Goal: Task Accomplishment & Management: Use online tool/utility

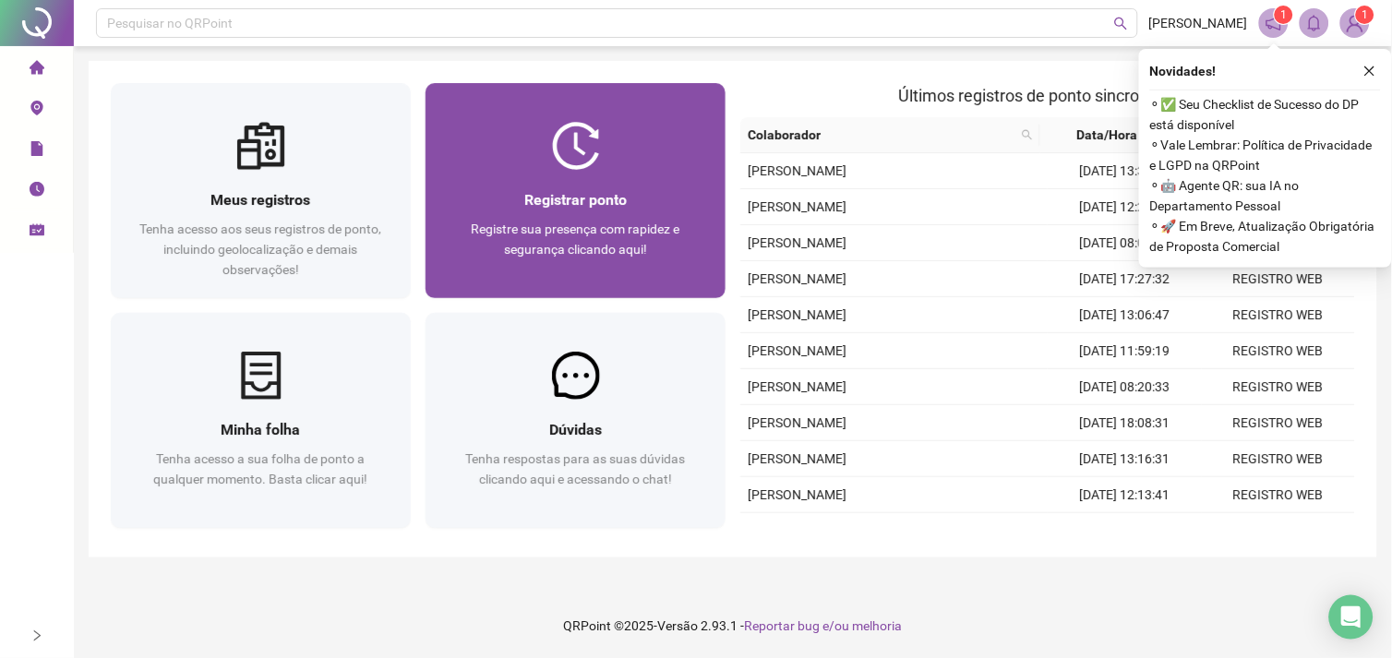
click at [573, 159] on img at bounding box center [576, 146] width 48 height 48
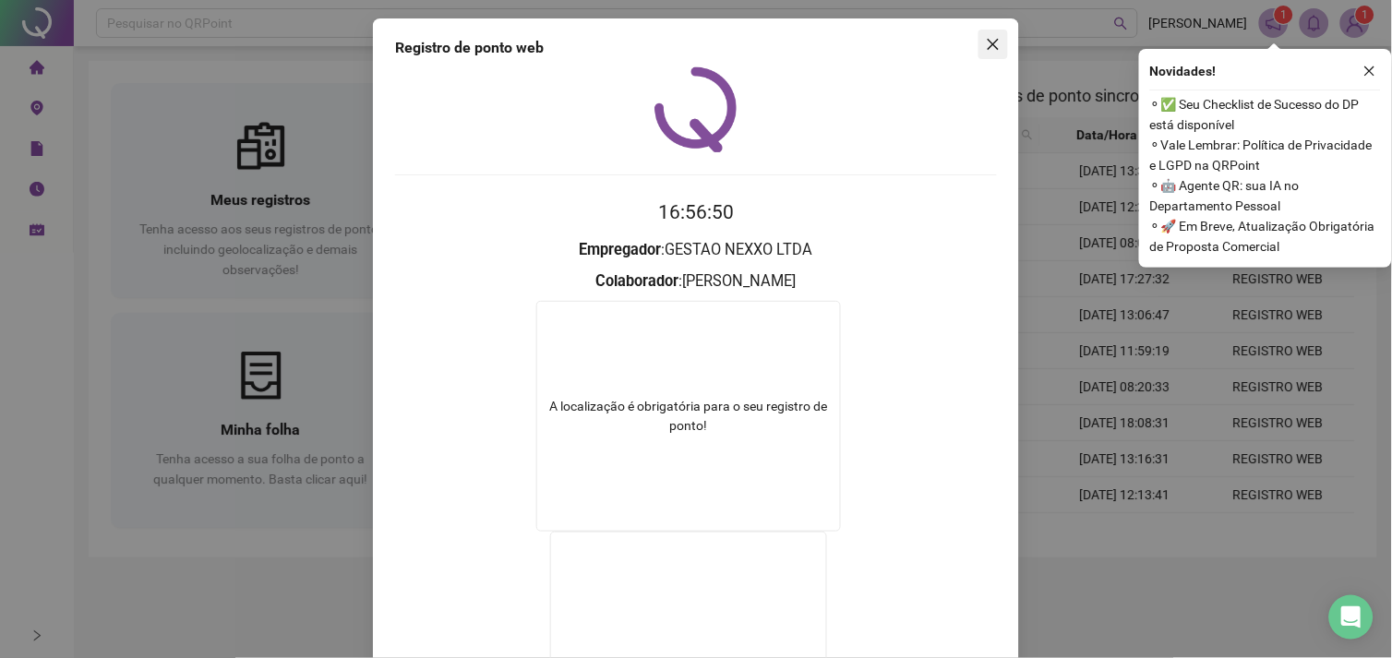
click at [988, 42] on icon "close" at bounding box center [993, 44] width 11 height 11
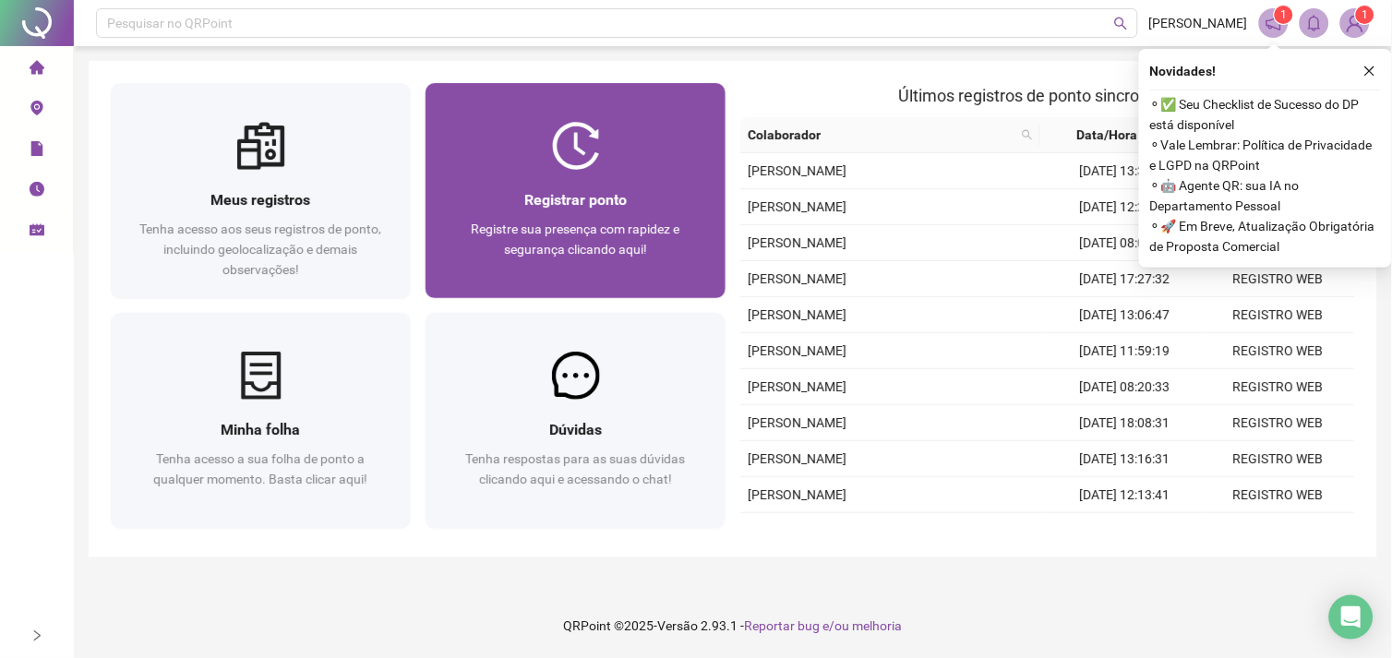
click at [603, 185] on div "Registrar ponto Registre sua presença com rapidez e segurança clicando aqui!" at bounding box center [575, 234] width 300 height 128
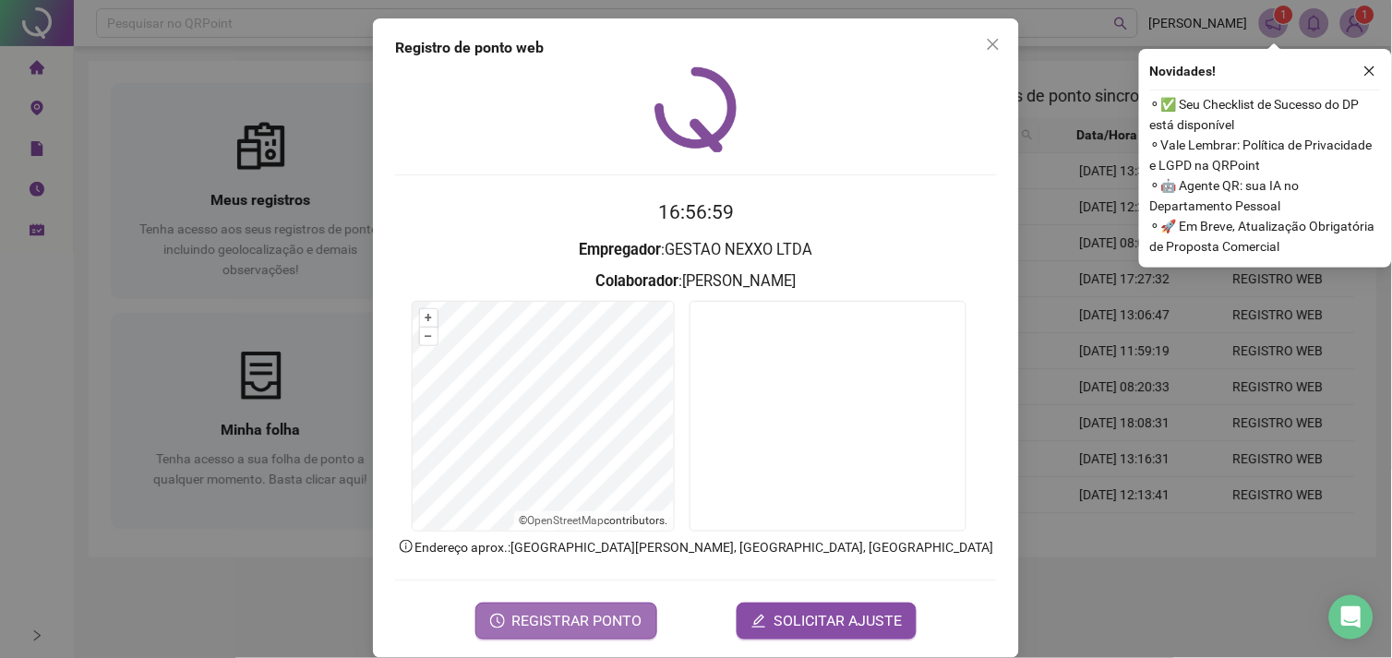
click at [616, 611] on span "REGISTRAR PONTO" at bounding box center [577, 621] width 130 height 22
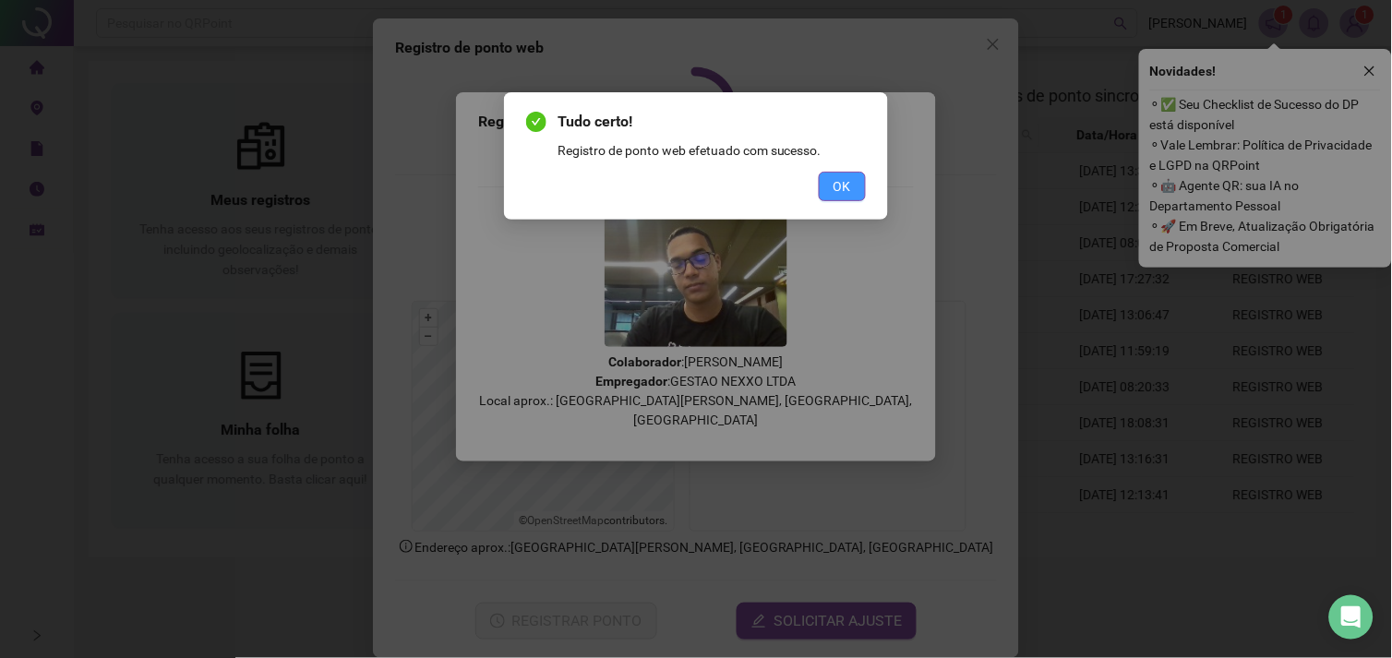
click at [836, 185] on span "OK" at bounding box center [842, 186] width 18 height 20
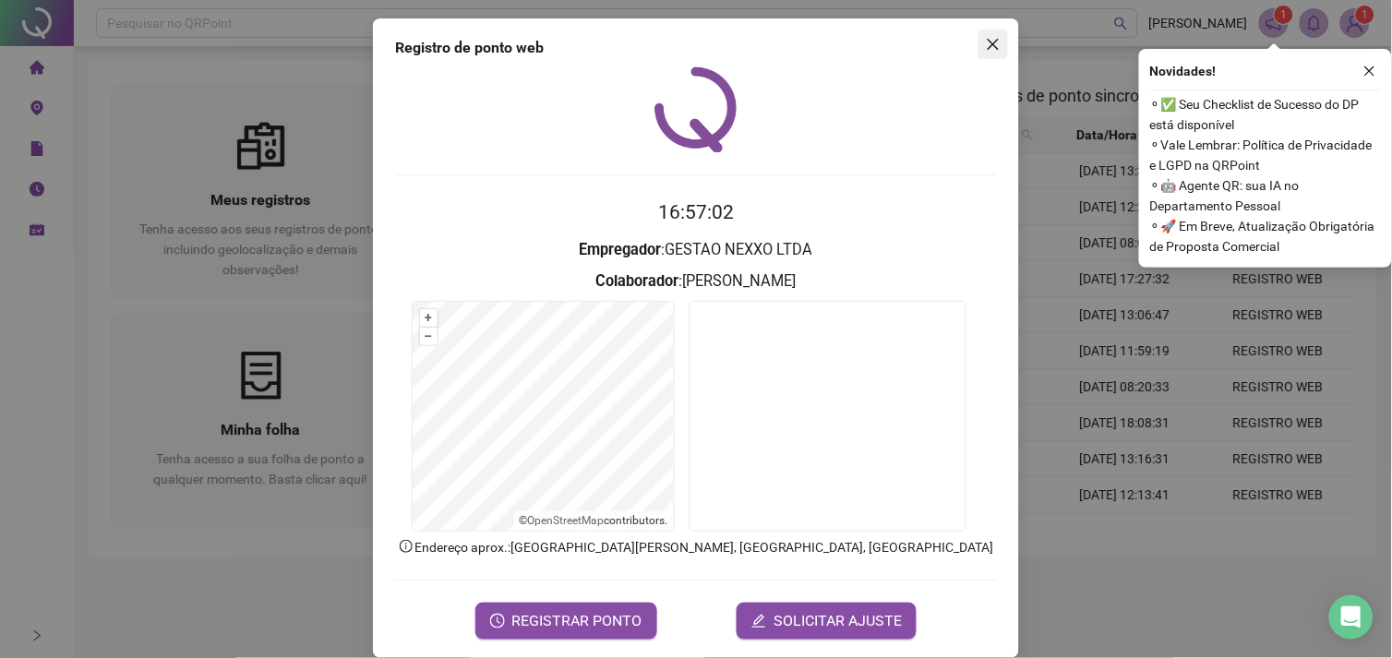
click at [978, 43] on span "Close" at bounding box center [993, 44] width 30 height 15
